Goal: Information Seeking & Learning: Check status

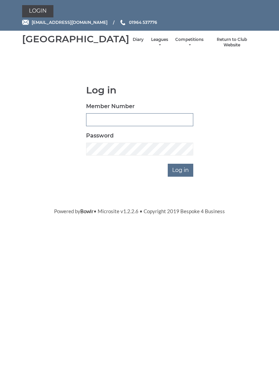
type input "0091"
click at [181, 176] on input "Log in" at bounding box center [181, 170] width 26 height 13
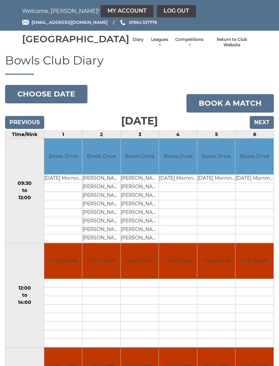
click at [263, 129] on input "Next" at bounding box center [262, 122] width 24 height 13
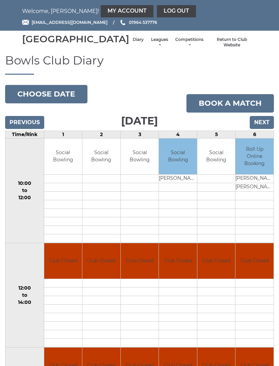
click at [266, 129] on input "Next" at bounding box center [262, 122] width 24 height 13
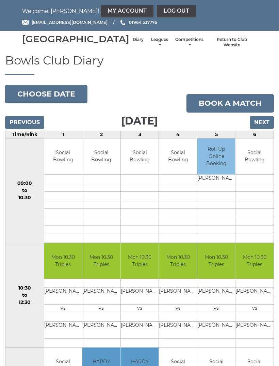
click at [262, 129] on input "Next" at bounding box center [262, 122] width 24 height 13
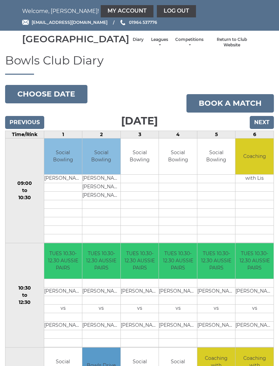
click at [263, 129] on input "Next" at bounding box center [262, 122] width 24 height 13
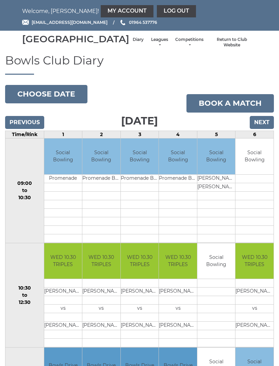
click at [262, 128] on input "Next" at bounding box center [262, 122] width 24 height 13
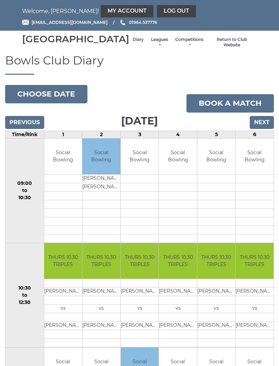
click at [34, 128] on input "Previous" at bounding box center [24, 122] width 39 height 13
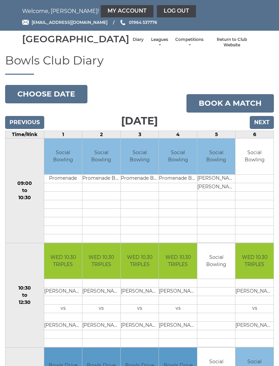
click at [264, 129] on input "Next" at bounding box center [262, 122] width 24 height 13
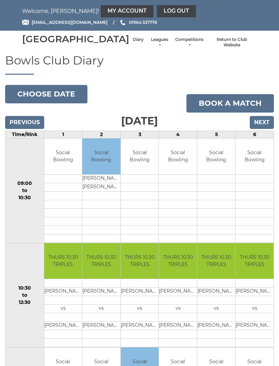
click at [263, 129] on input "Next" at bounding box center [262, 122] width 24 height 13
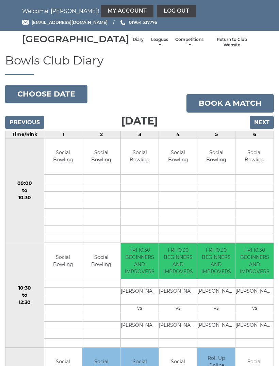
click at [151, 47] on link "Leagues" at bounding box center [160, 42] width 18 height 11
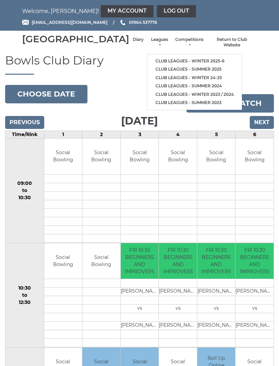
click at [148, 61] on link "Club leagues - Winter 2025-6" at bounding box center [195, 61] width 95 height 9
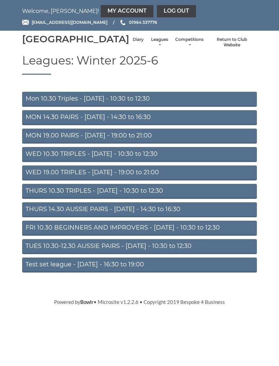
click at [129, 180] on link "WED 19.00 TRIPLES - Wednesday - 19:00 to 21:00" at bounding box center [139, 172] width 235 height 15
